Goal: Transaction & Acquisition: Purchase product/service

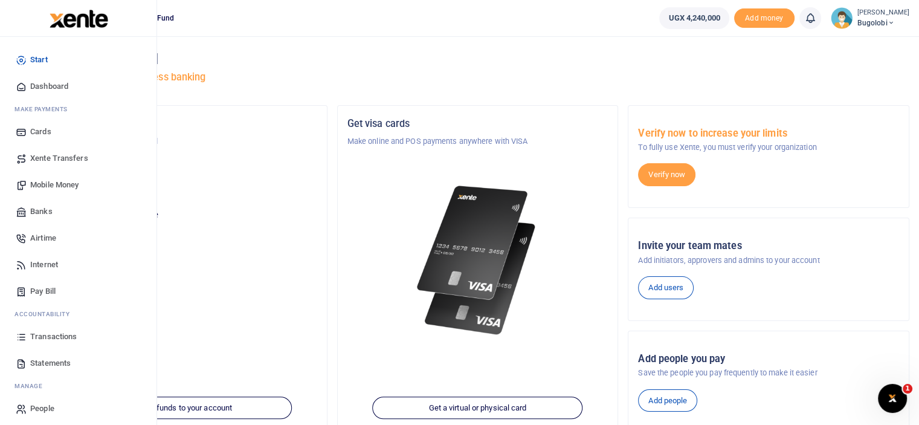
click at [36, 211] on span "Banks" at bounding box center [41, 211] width 22 height 12
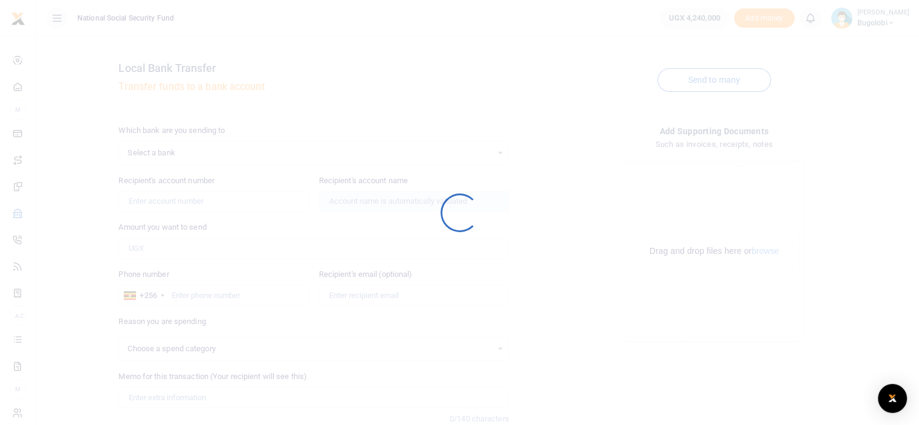
select select
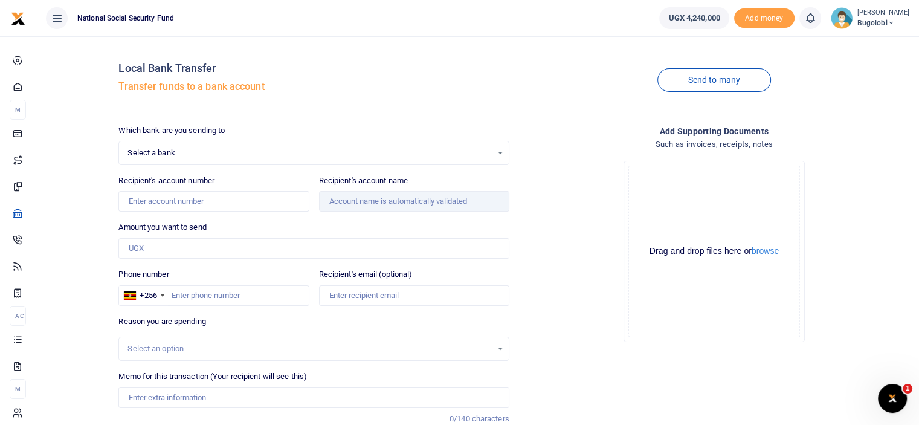
click at [500, 152] on div "Select a bank Select an option..." at bounding box center [313, 152] width 389 height 13
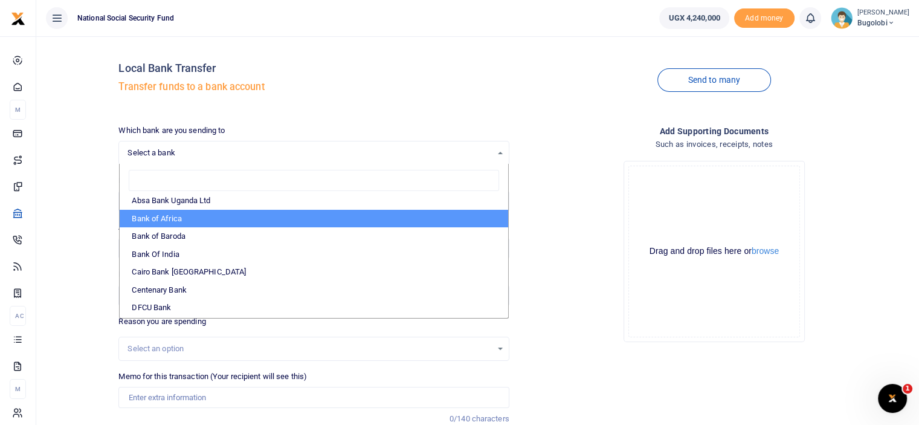
scroll to position [60, 0]
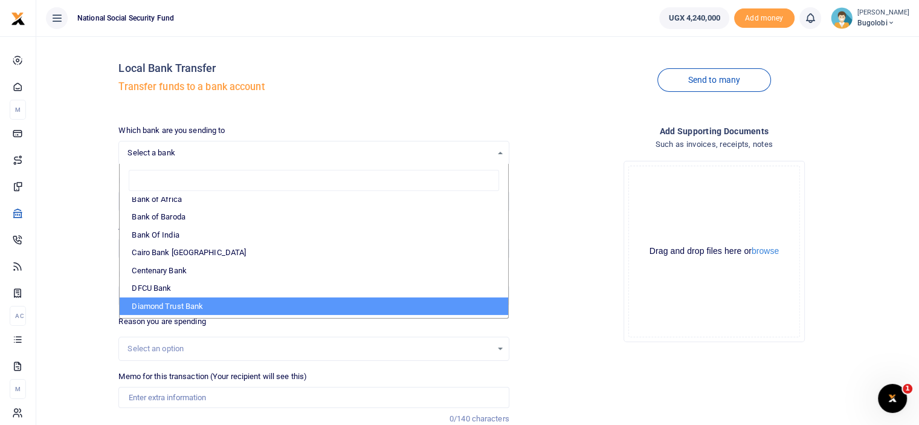
click at [191, 301] on li "Diamond Trust Bank" at bounding box center [314, 306] width 388 height 18
select select "DTB"
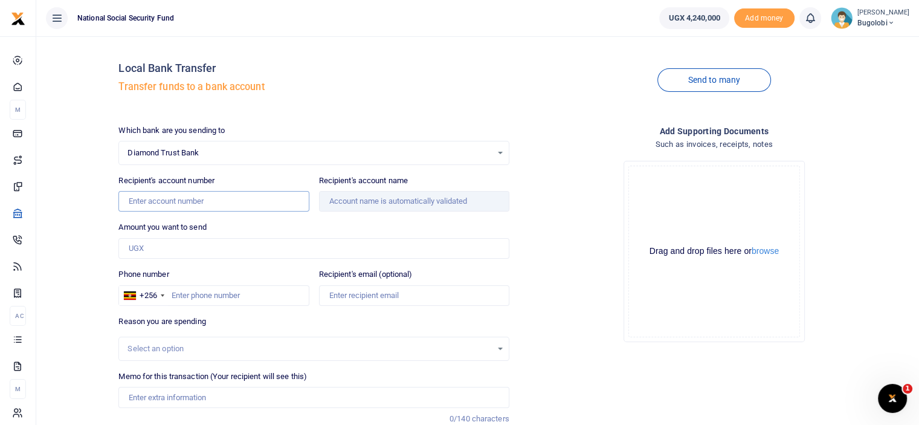
click at [232, 199] on input "Recipient's account number" at bounding box center [213, 201] width 190 height 21
type input "0113770001"
click at [575, 190] on div "Drop your files here Drag and drop files here or browse Powered by Uppy" at bounding box center [714, 251] width 390 height 200
type input "Bugolobi Village Mall Ltd"
click at [245, 247] on input "Amount you want to send" at bounding box center [313, 248] width 390 height 21
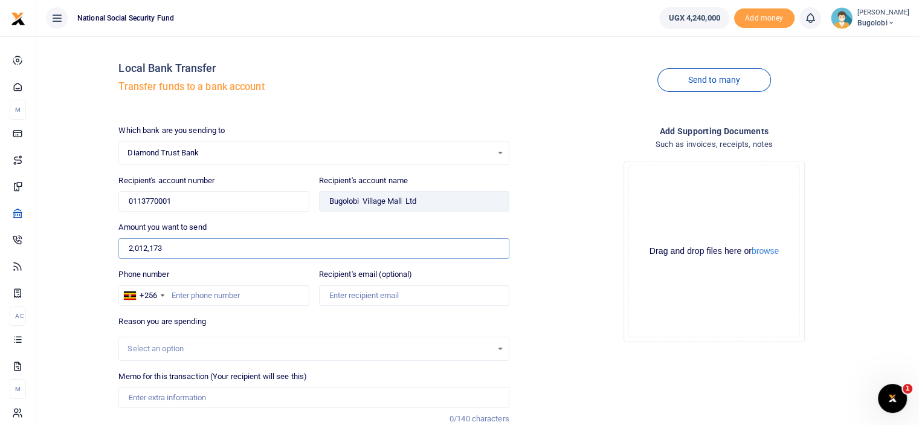
type input "2,012,173"
click at [600, 88] on div "Send to many" at bounding box center [714, 80] width 400 height 69
click at [219, 277] on div "Phone number +256 Uganda +256" at bounding box center [213, 286] width 190 height 37
click at [255, 303] on input "Phone number" at bounding box center [213, 295] width 190 height 21
type input "702569610"
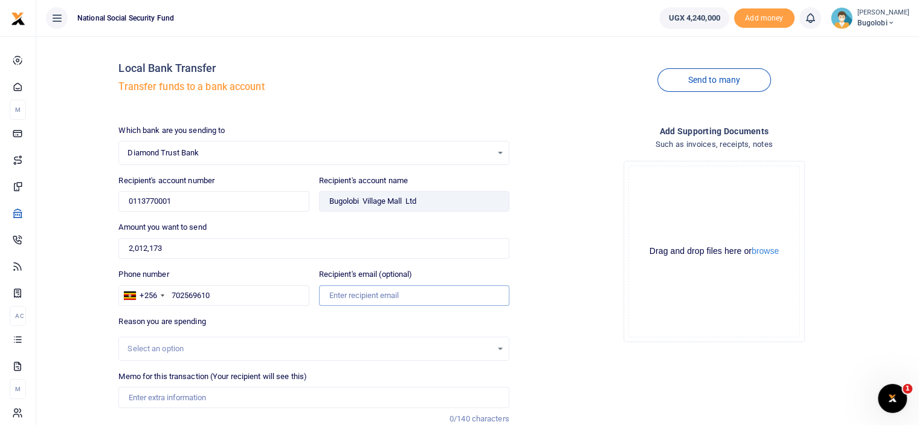
click at [370, 297] on input "Recipient's email (optional)" at bounding box center [414, 295] width 190 height 21
type input "rssonko@nssfug.org"
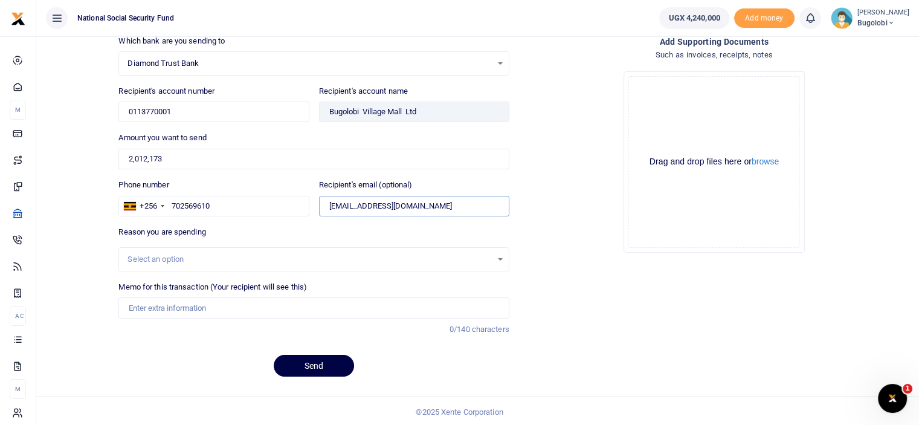
scroll to position [90, 0]
click at [223, 310] on input "Memo for this transaction (Your recipient will see this)" at bounding box center [313, 307] width 390 height 21
type input "ELECTRICITY BILL FOR SEPTEMBER 2025"
click at [571, 248] on div "Drop your files here Drag and drop files here or browse Powered by Uppy" at bounding box center [714, 161] width 390 height 200
click at [776, 161] on button "browse" at bounding box center [764, 160] width 27 height 9
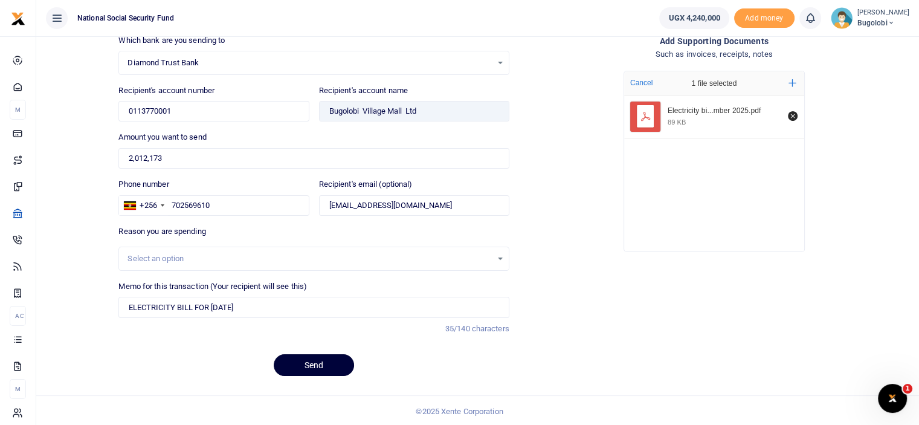
click at [331, 359] on button "Send" at bounding box center [314, 365] width 80 height 22
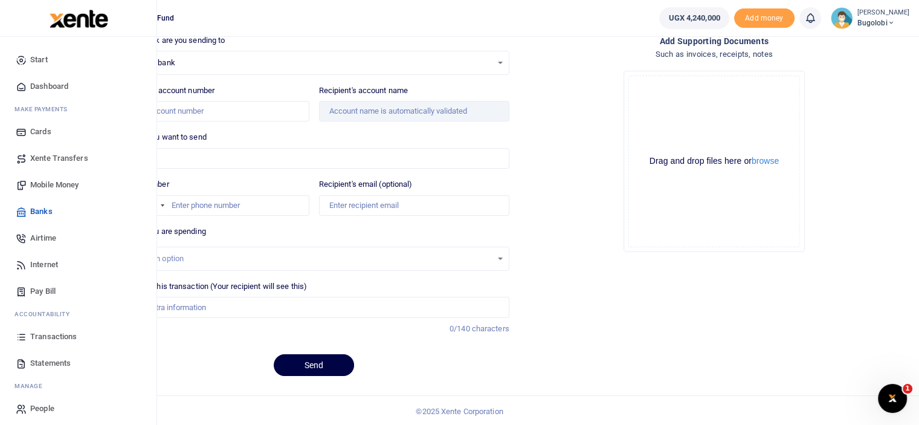
click at [34, 181] on span "Mobile Money" at bounding box center [54, 185] width 48 height 12
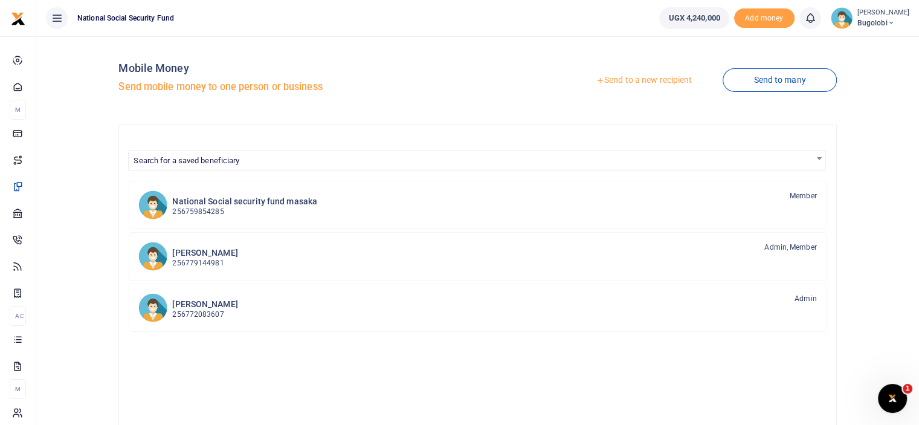
click at [637, 84] on link "Send to a new recipient" at bounding box center [644, 80] width 158 height 22
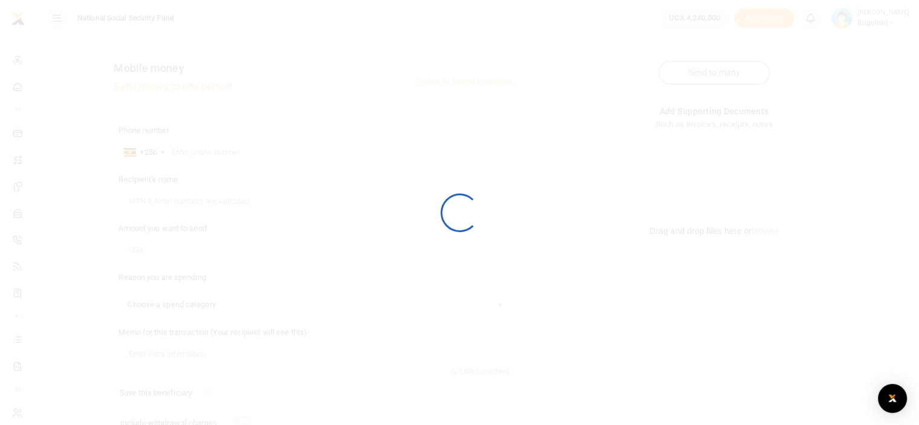
select select
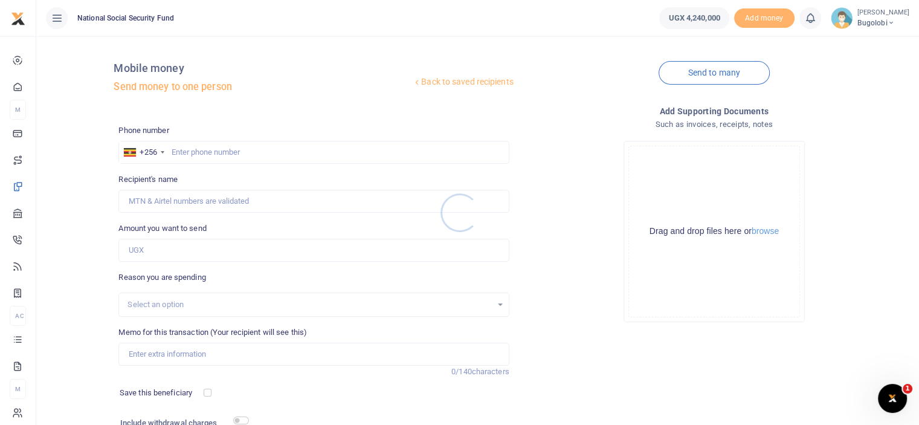
click at [266, 152] on div at bounding box center [459, 212] width 919 height 425
click at [210, 157] on input "text" at bounding box center [313, 152] width 390 height 23
type input "772523121"
type input "Kenneth Betunga"
type input "772523121"
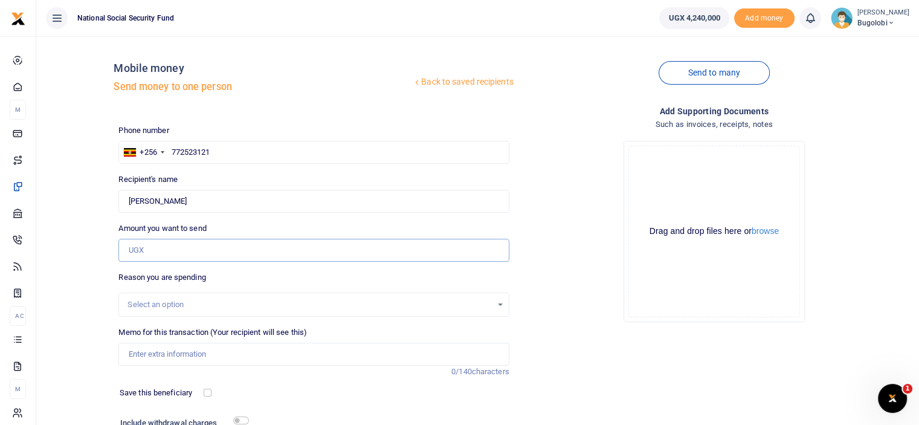
click at [200, 248] on input "Amount you want to send" at bounding box center [313, 250] width 390 height 23
type input "84,000"
click at [563, 262] on div "Drop your files here Drag and drop files here or browse Powered by Uppy" at bounding box center [714, 231] width 390 height 200
click at [214, 355] on input "Memo for this transaction (Your recipient will see this)" at bounding box center [313, 353] width 390 height 23
type input "NEWSPAPERS FOR SEPTEMBER 2025"
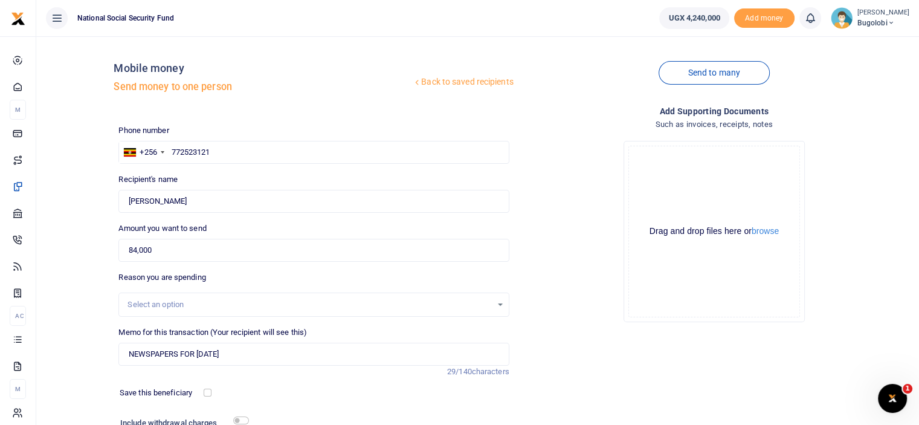
click at [593, 232] on div "Drop your files here Drag and drop files here or browse Powered by Uppy" at bounding box center [714, 231] width 390 height 200
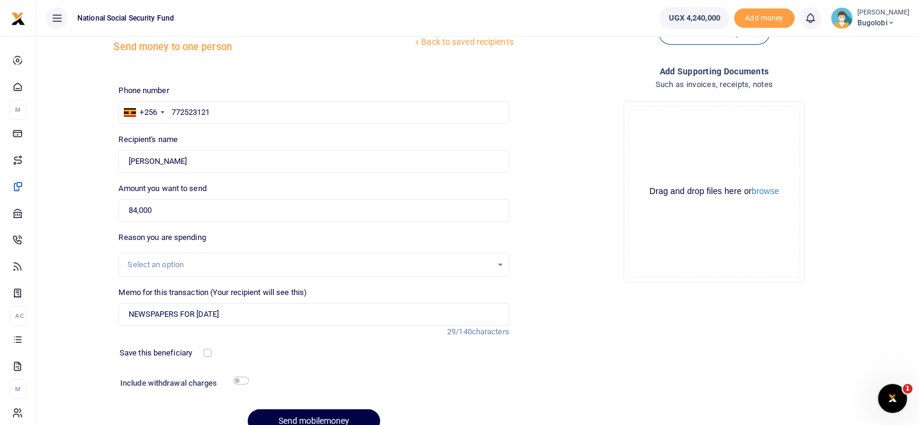
scroll to position [98, 0]
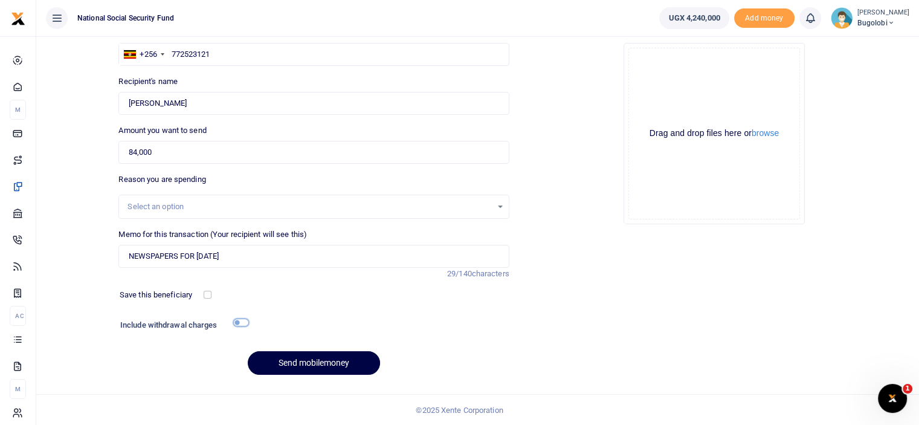
click at [242, 319] on input "checkbox" at bounding box center [241, 322] width 16 height 8
checkbox input "true"
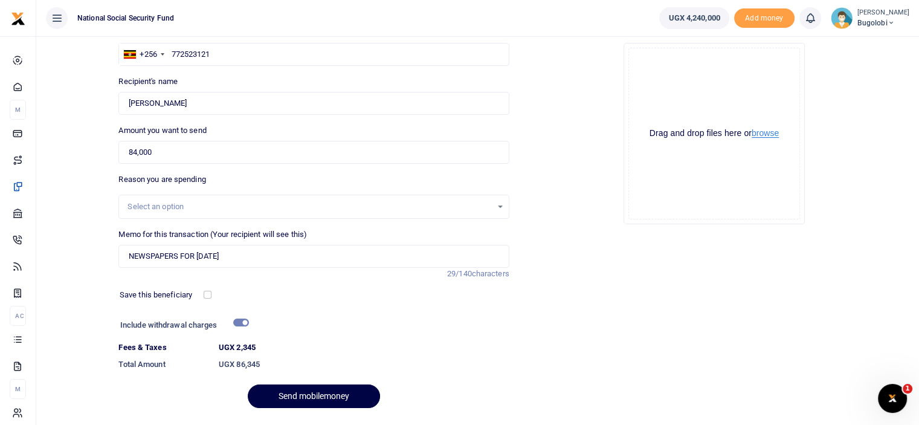
click at [778, 129] on button "browse" at bounding box center [764, 133] width 27 height 9
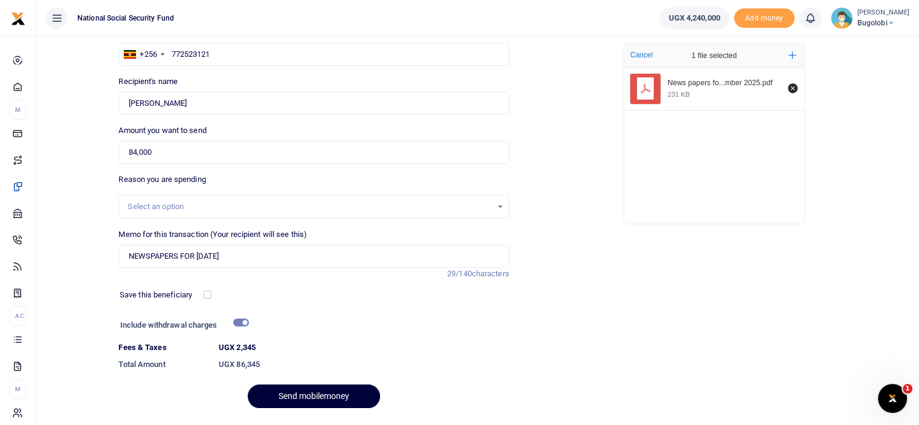
click at [313, 393] on button "Send mobilemoney" at bounding box center [314, 396] width 132 height 24
